Goal: Task Accomplishment & Management: Use online tool/utility

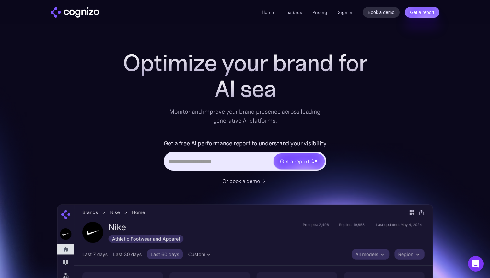
click at [347, 13] on link "Sign in" at bounding box center [345, 12] width 15 height 8
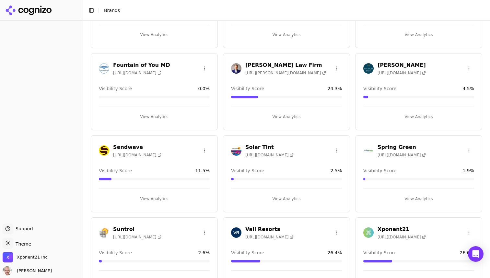
scroll to position [93, 0]
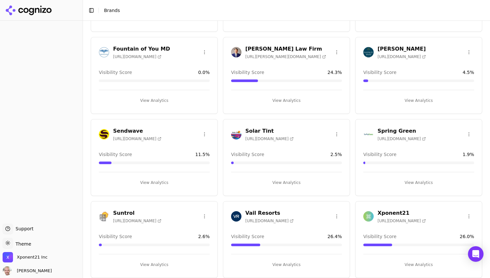
click at [386, 213] on h3 "Xponent21" at bounding box center [402, 213] width 48 height 8
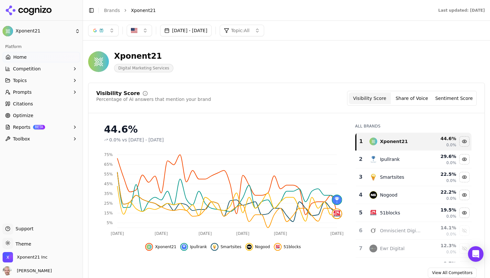
click at [211, 33] on button "Jul 24, 2025 - Sep 22, 2025" at bounding box center [186, 31] width 52 height 12
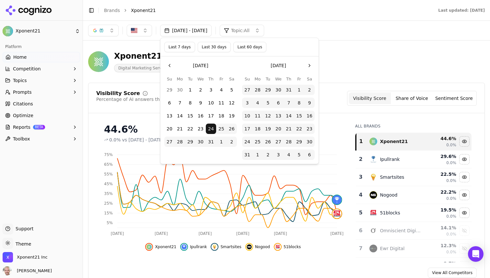
click at [181, 46] on button "Last 7 days" at bounding box center [179, 47] width 31 height 10
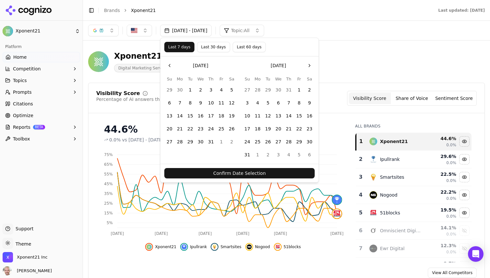
click at [244, 170] on button "Confirm Date Selection" at bounding box center [239, 173] width 150 height 10
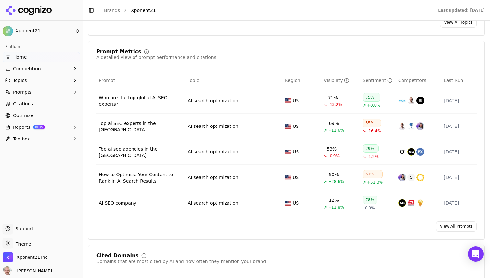
scroll to position [356, 0]
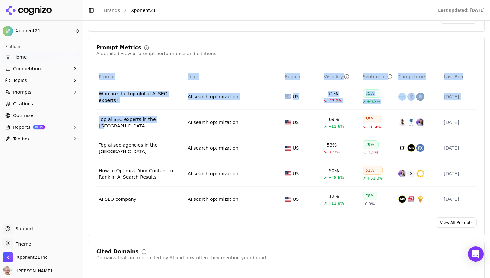
drag, startPoint x: 94, startPoint y: 123, endPoint x: 163, endPoint y: 123, distance: 68.7
click at [163, 123] on div "Prompt Topic Region Visibility Sentiment Competitors Last Run Who are the top g…" at bounding box center [287, 140] width 396 height 143
click at [163, 123] on div "Top ai SEO experts in the US" at bounding box center [141, 122] width 84 height 13
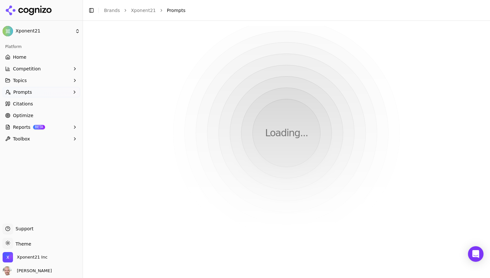
click at [152, 123] on html "Xponent21 Platform Home Competition Topics Prompts Citations Optimize Reports B…" at bounding box center [245, 139] width 490 height 278
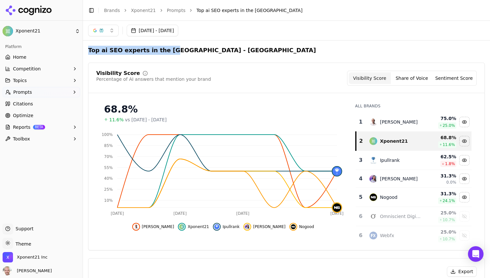
copy h2 "Top ai SEO experts in the US"
drag, startPoint x: 165, startPoint y: 51, endPoint x: 89, endPoint y: 51, distance: 75.9
click at [89, 51] on h2 "Top ai SEO experts in the US - United States" at bounding box center [202, 50] width 228 height 9
click at [21, 93] on span "Prompts" at bounding box center [22, 92] width 19 height 6
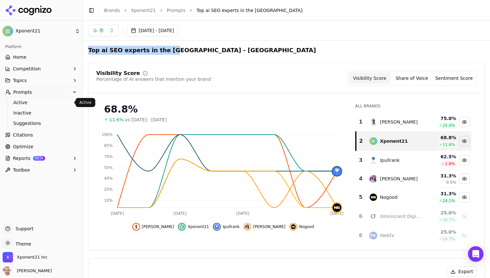
click at [23, 104] on span "Active" at bounding box center [41, 102] width 56 height 6
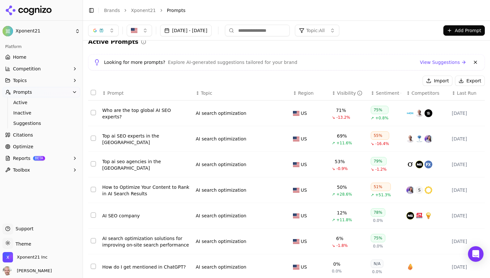
scroll to position [9, 0]
click at [345, 94] on div "Visibility" at bounding box center [350, 92] width 26 height 6
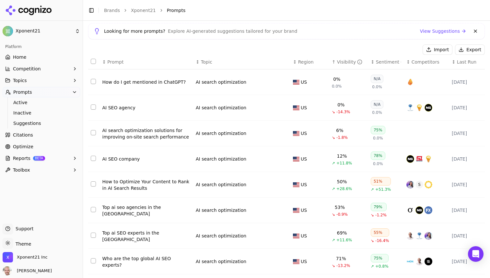
scroll to position [48, 0]
